Goal: Find specific page/section: Find specific page/section

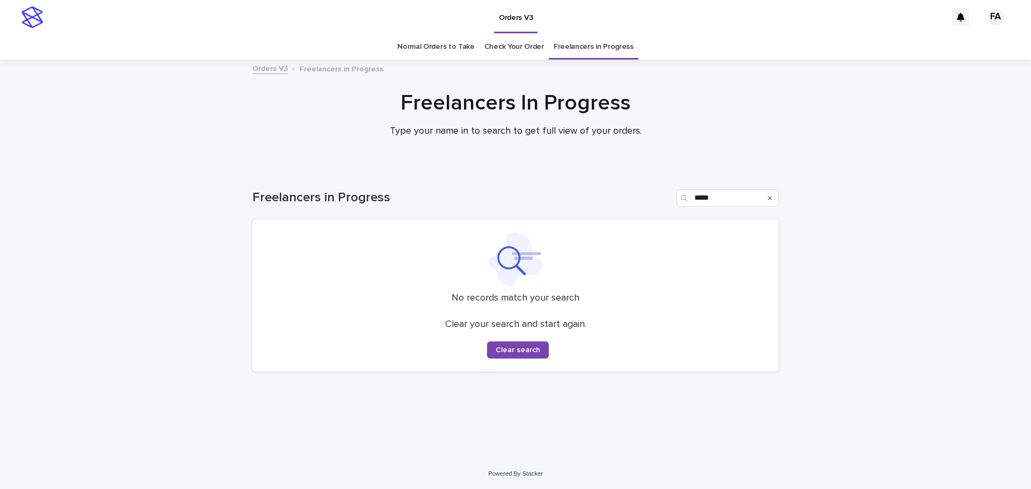
click at [770, 193] on button "Search" at bounding box center [770, 198] width 4 height 17
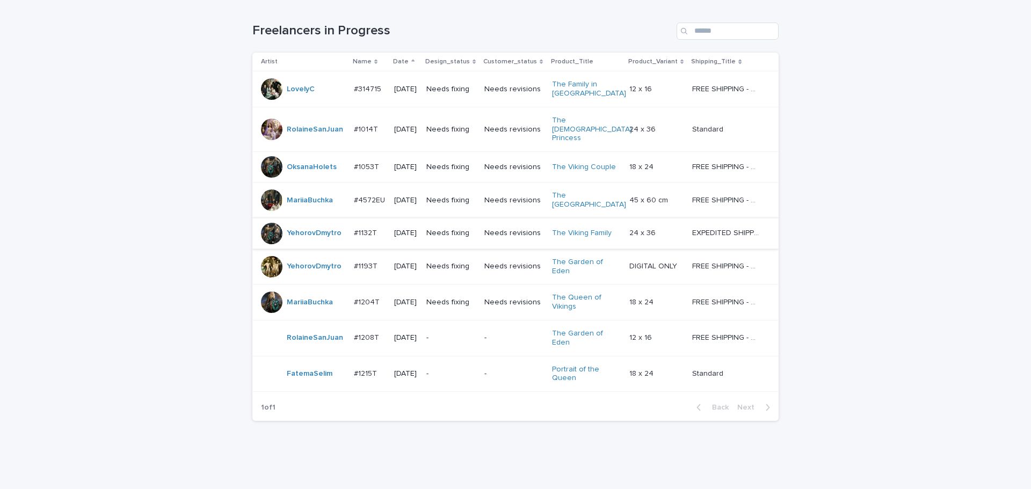
scroll to position [6, 0]
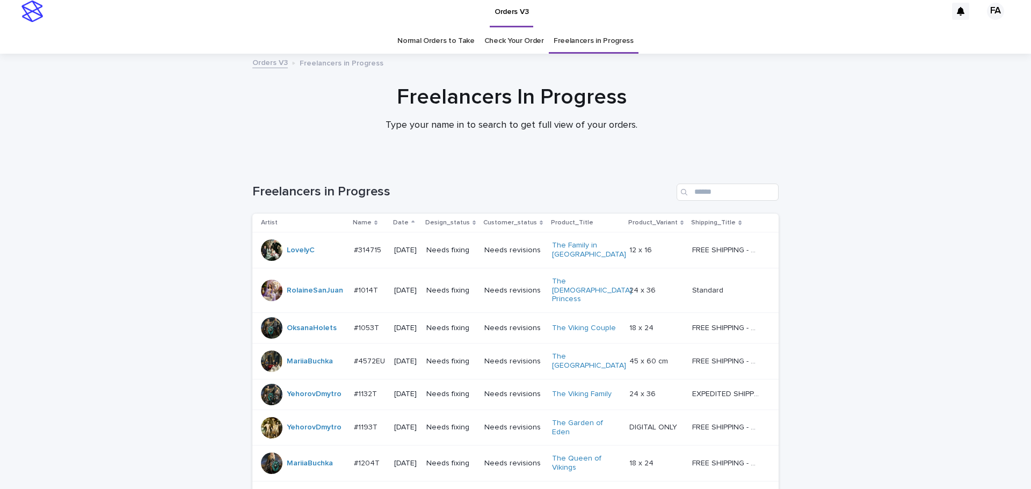
click at [440, 43] on link "Normal Orders to Take" at bounding box center [435, 40] width 77 height 25
